Goal: Transaction & Acquisition: Download file/media

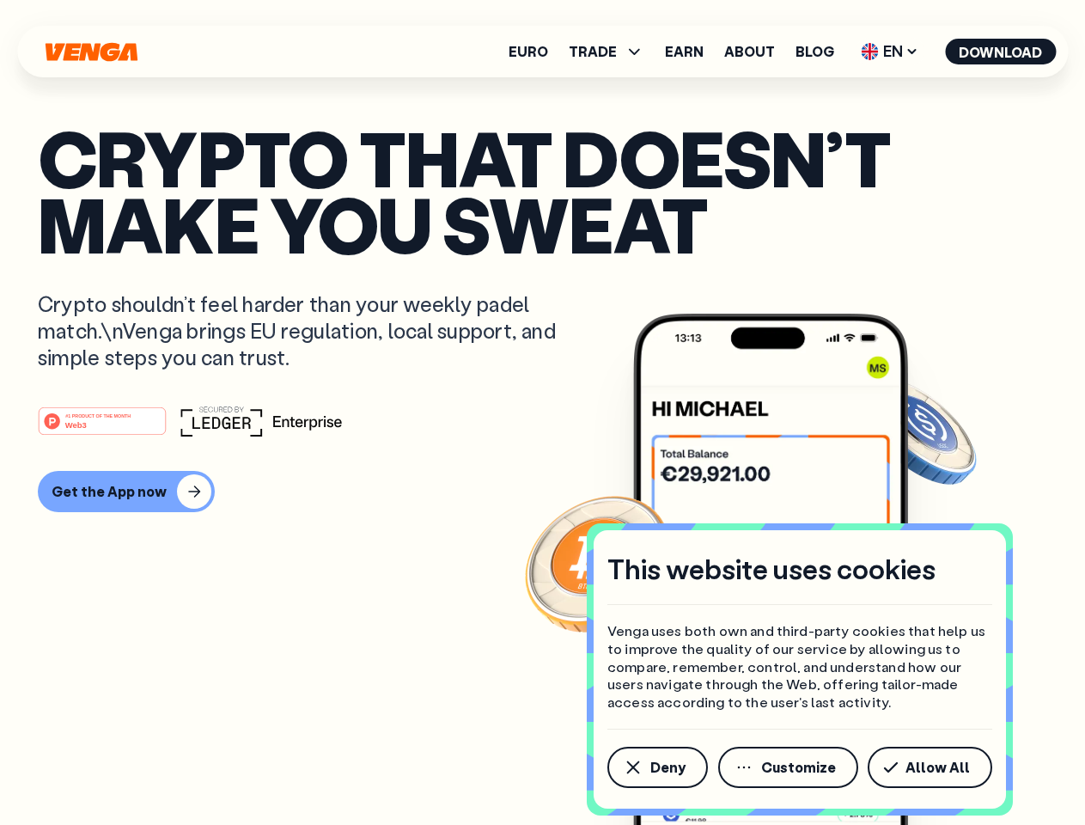
click at [542, 412] on div "#1 PRODUCT OF THE MONTH Web3" at bounding box center [542, 420] width 1009 height 31
click at [656, 767] on span "Deny" at bounding box center [667, 767] width 35 height 14
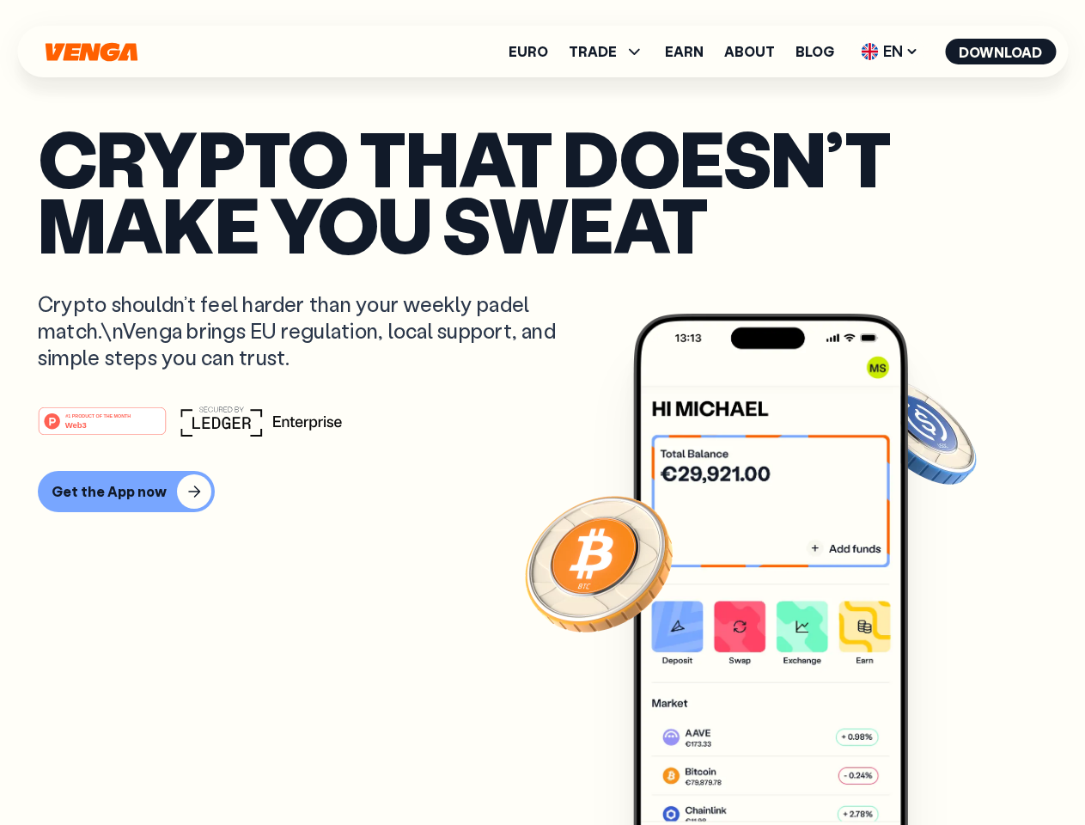
click at [789, 767] on img at bounding box center [770, 600] width 275 height 575
click at [933, 767] on article "Crypto that doesn’t make you sweat Crypto shouldn’t feel harder than your weekl…" at bounding box center [542, 447] width 1009 height 644
click at [612, 52] on span "TRADE" at bounding box center [593, 52] width 48 height 14
click at [890, 52] on span "EN" at bounding box center [890, 51] width 70 height 27
click at [1001, 52] on button "Download" at bounding box center [1000, 52] width 111 height 26
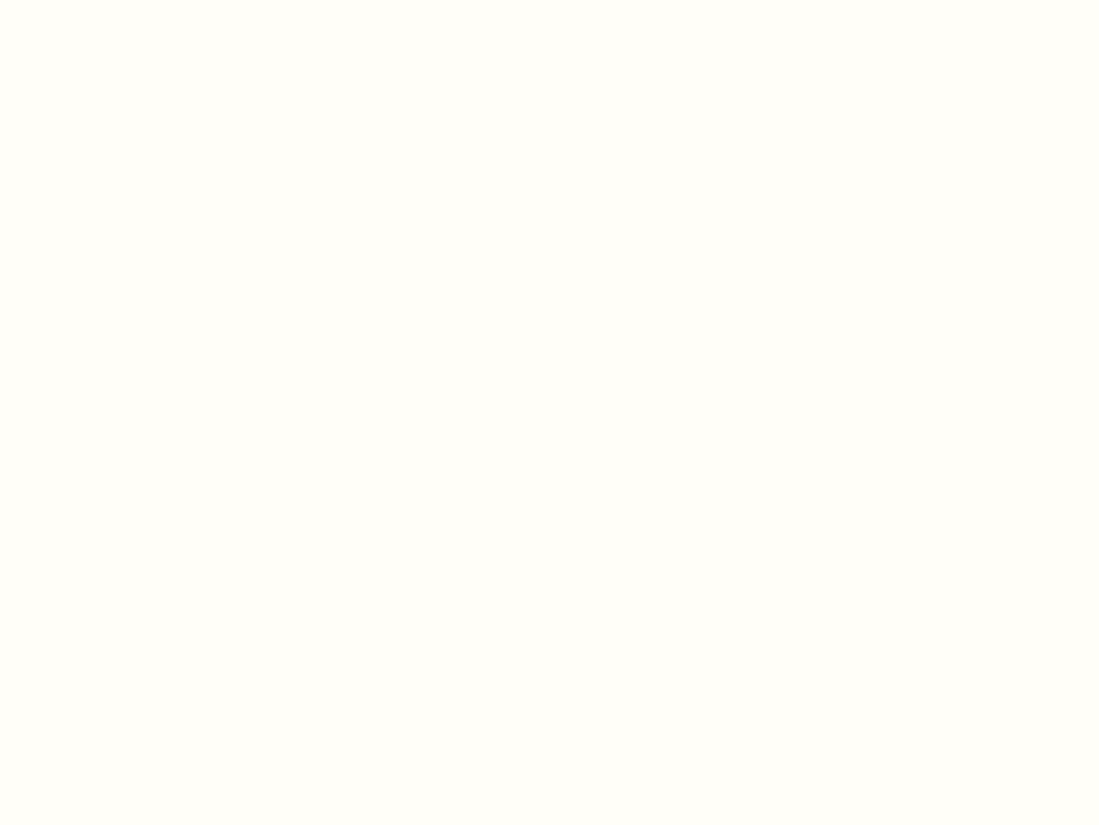
click at [124, 0] on html "This website uses cookies Venga uses both own and third-party cookies that help…" at bounding box center [549, 0] width 1099 height 0
click at [105, 0] on html "This website uses cookies Venga uses both own and third-party cookies that help…" at bounding box center [549, 0] width 1099 height 0
